Goal: Task Accomplishment & Management: Complete application form

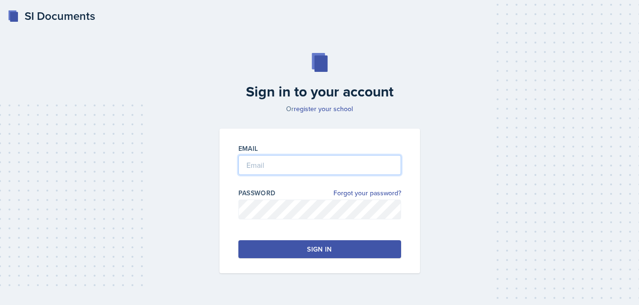
click at [300, 161] on input "email" at bounding box center [319, 165] width 163 height 20
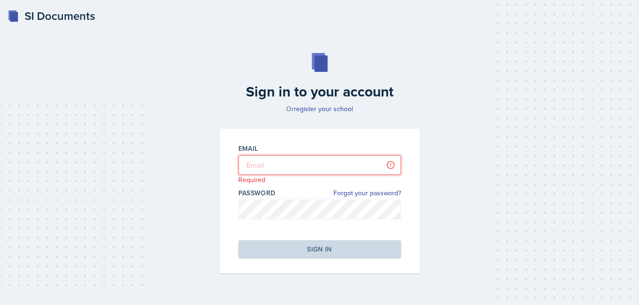
type input "[EMAIL_ADDRESS][DOMAIN_NAME]"
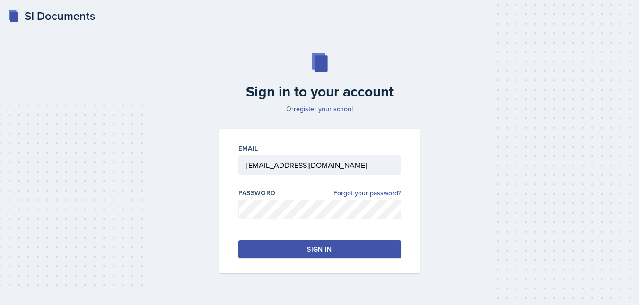
click at [288, 244] on button "Sign in" at bounding box center [319, 249] width 163 height 18
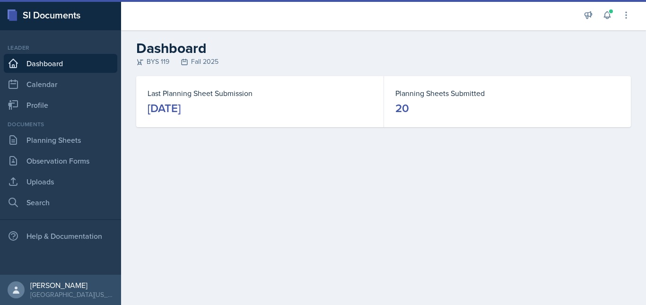
click at [288, 244] on main "Dashboard BYS 119 Fall 2025 Last Planning Sheet Submission [DATE] Planning Shee…" at bounding box center [383, 167] width 525 height 275
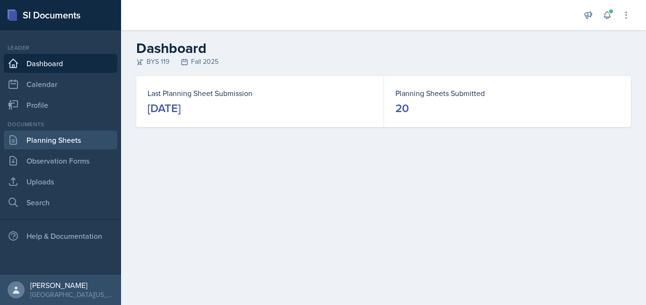
click at [87, 138] on link "Planning Sheets" at bounding box center [61, 140] width 114 height 19
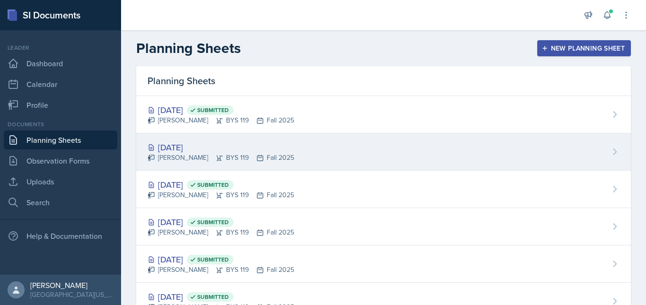
click at [299, 152] on div "[DATE] [PERSON_NAME] BYS 119 Fall 2025" at bounding box center [383, 151] width 495 height 37
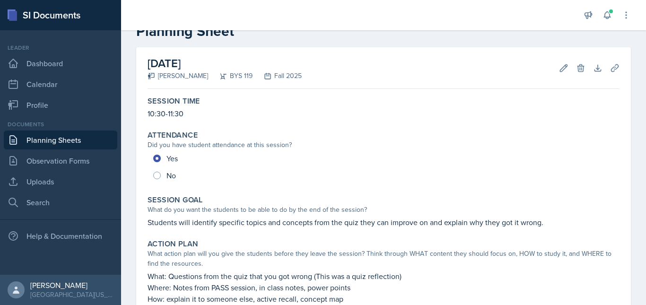
scroll to position [368, 0]
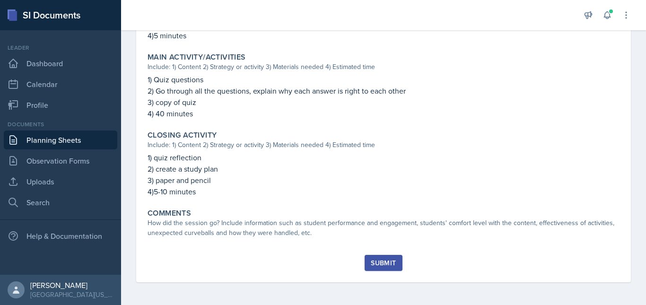
click at [374, 258] on button "Submit" at bounding box center [383, 263] width 37 height 16
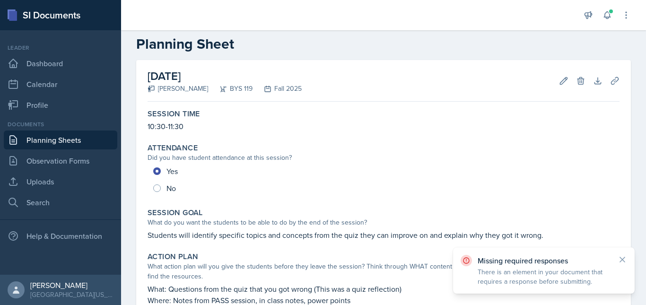
scroll to position [0, 0]
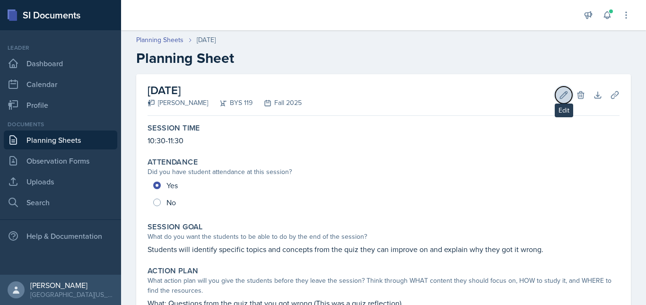
click at [561, 92] on button "Edit" at bounding box center [563, 95] width 17 height 17
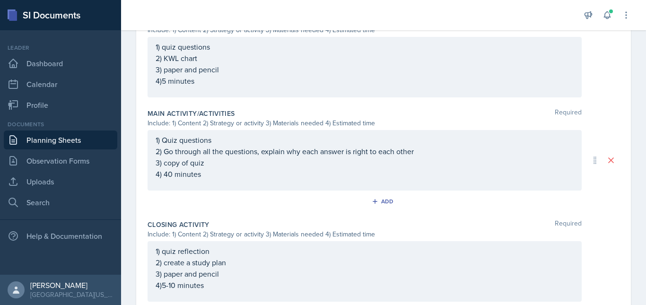
scroll to position [447, 0]
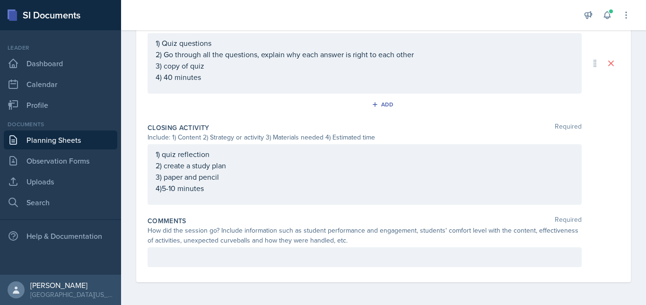
click at [320, 264] on div at bounding box center [365, 257] width 434 height 20
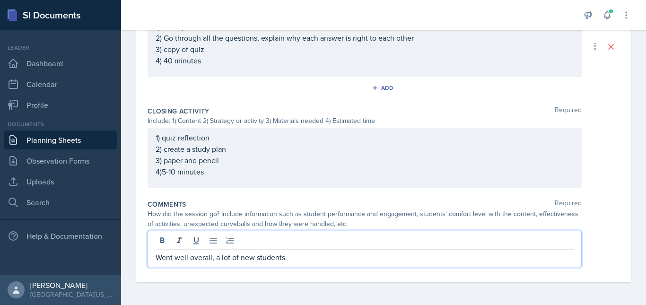
scroll to position [0, 0]
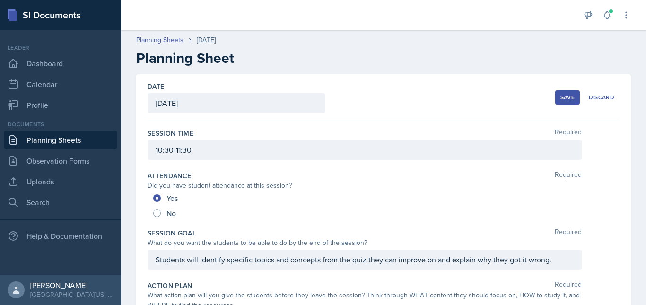
click at [560, 97] on div "Save" at bounding box center [567, 98] width 14 height 8
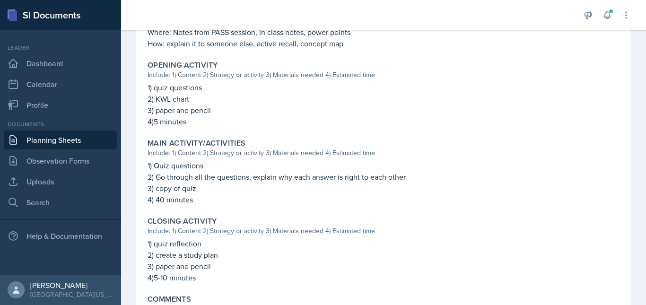
scroll to position [380, 0]
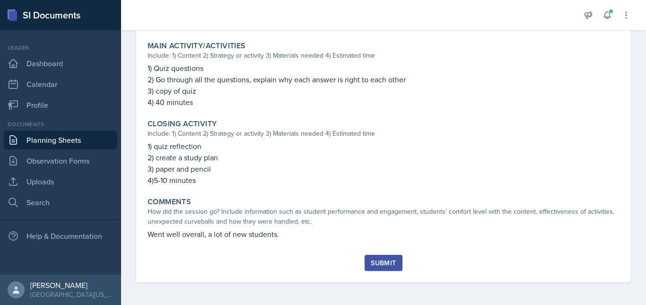
click at [373, 265] on div "Submit" at bounding box center [383, 263] width 25 height 8
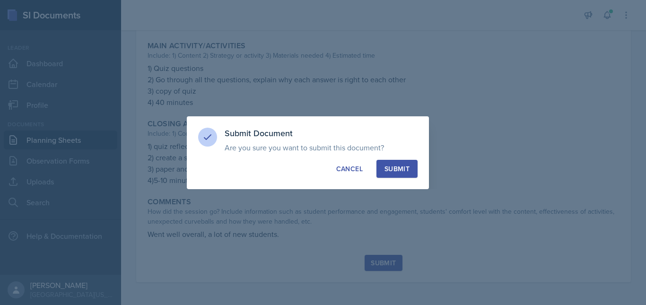
click at [386, 170] on div "Submit" at bounding box center [396, 168] width 25 height 9
radio input "true"
